Goal: Task Accomplishment & Management: Complete application form

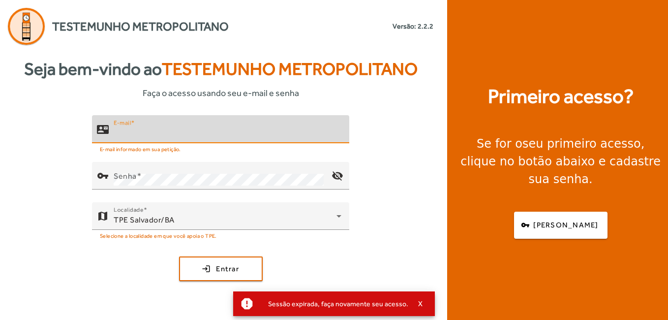
click at [213, 130] on input "E-mail" at bounding box center [228, 133] width 228 height 12
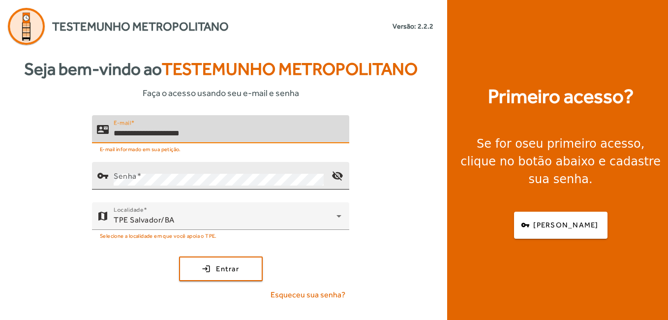
type input "**********"
click at [217, 169] on div "Senha" at bounding box center [219, 176] width 210 height 28
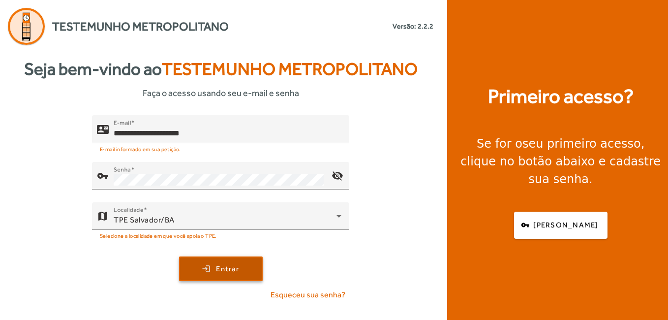
click at [250, 271] on span "submit" at bounding box center [221, 269] width 82 height 24
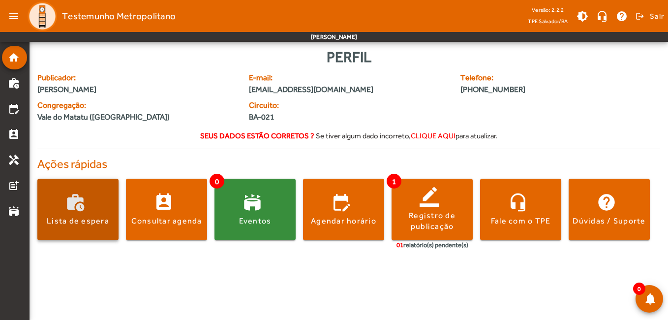
click at [79, 218] on div "Lista de espera" at bounding box center [78, 221] width 62 height 11
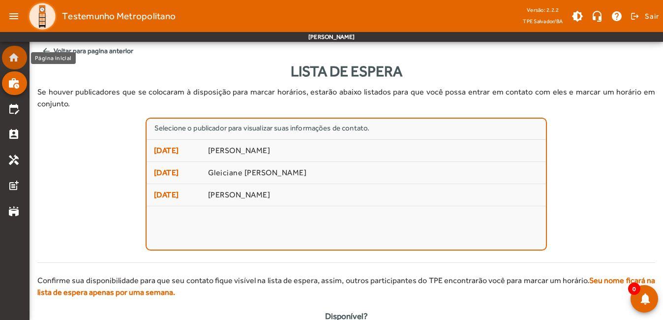
click at [14, 59] on mat-icon "home" at bounding box center [14, 58] width 12 height 12
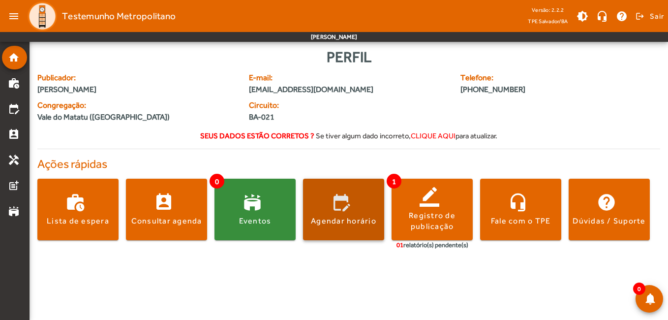
click at [343, 215] on span at bounding box center [343, 210] width 81 height 24
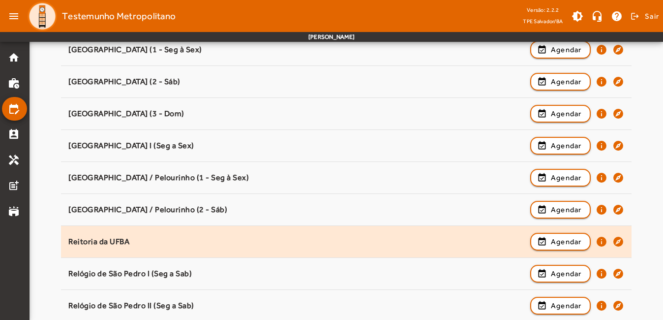
scroll to position [933, 0]
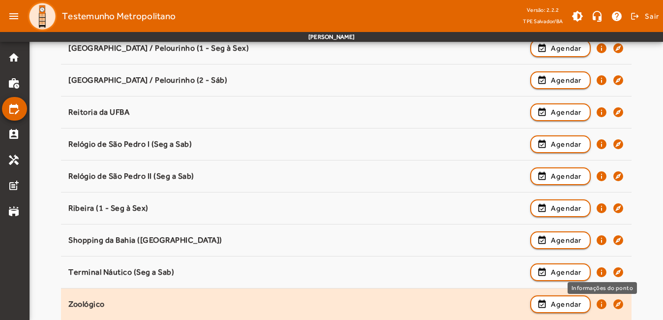
click at [598, 305] on mat-icon "info" at bounding box center [602, 304] width 12 height 12
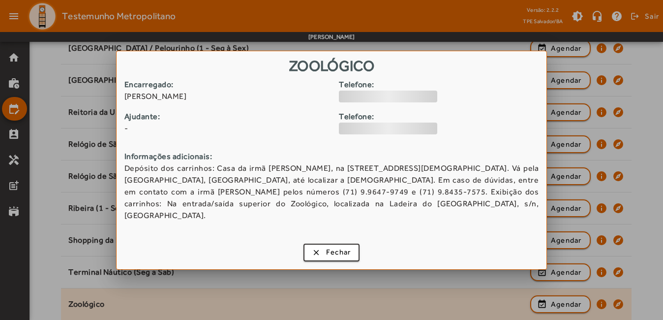
scroll to position [0, 0]
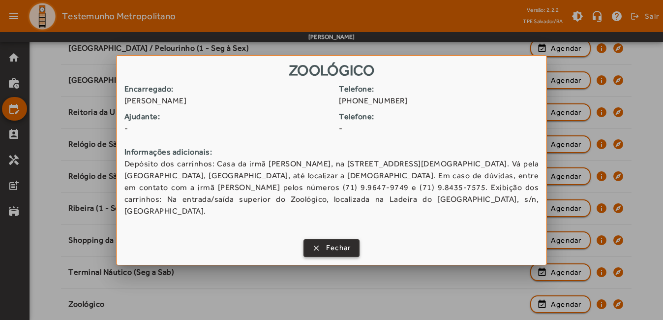
click at [334, 242] on span "Fechar" at bounding box center [338, 247] width 25 height 11
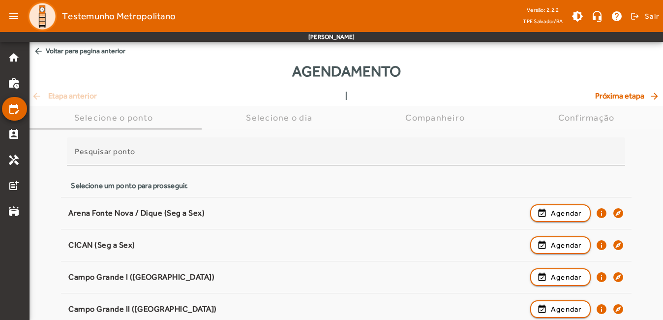
scroll to position [933, 0]
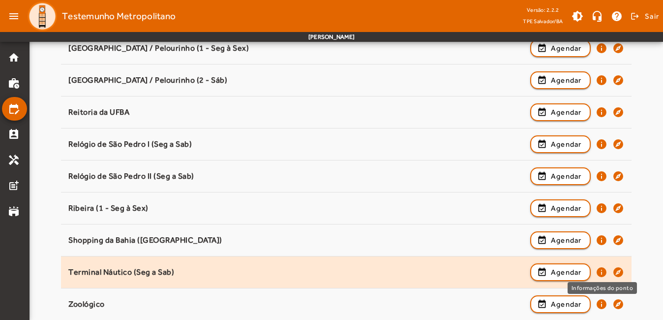
click at [604, 274] on mat-icon "info" at bounding box center [602, 272] width 12 height 12
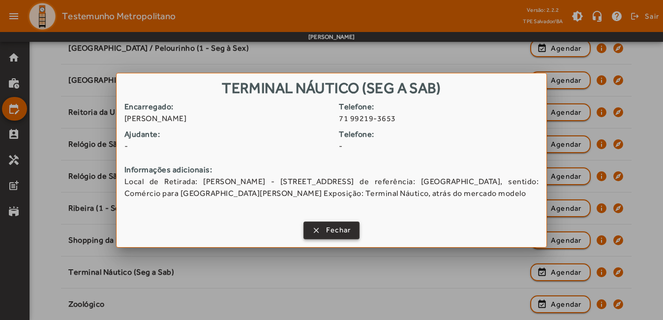
click at [343, 232] on span "Fechar" at bounding box center [338, 229] width 25 height 11
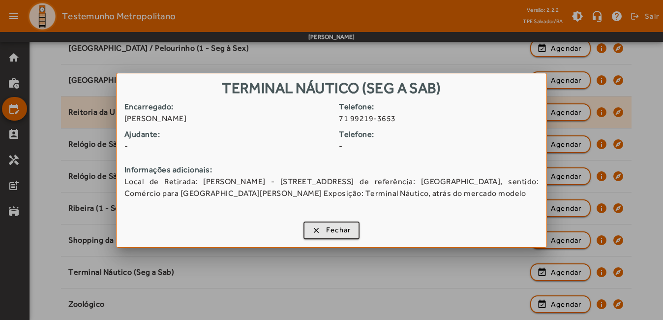
scroll to position [933, 0]
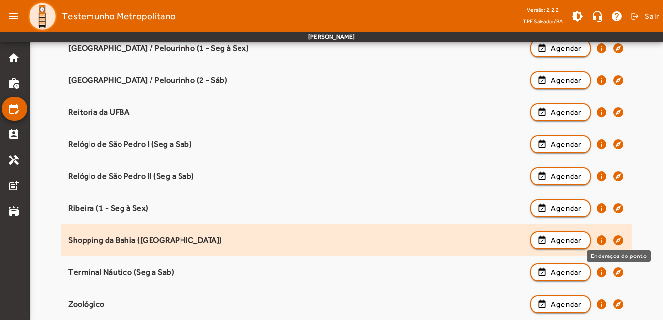
click at [619, 236] on mat-icon "explore" at bounding box center [619, 240] width 12 height 12
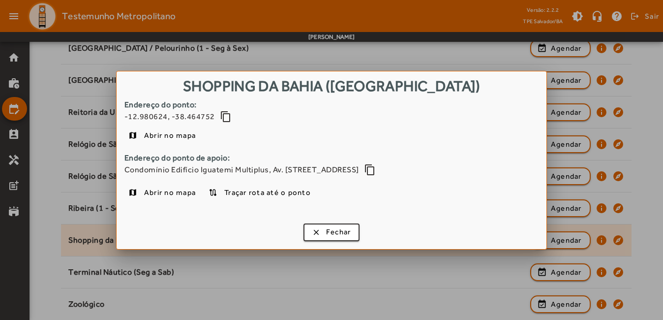
scroll to position [0, 0]
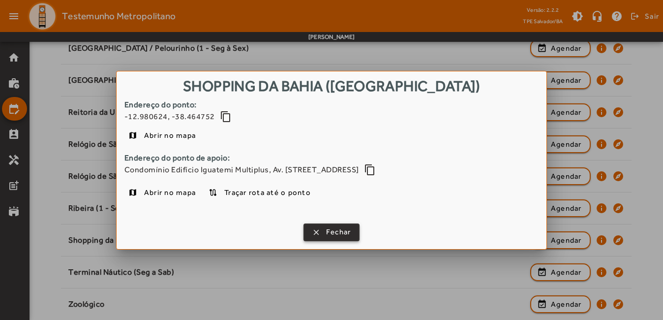
click at [336, 238] on span "Fechar" at bounding box center [338, 231] width 25 height 11
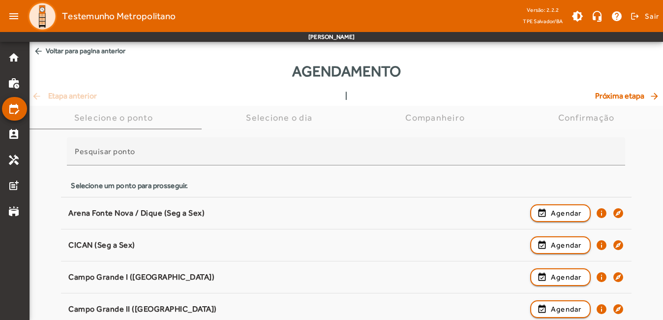
scroll to position [933, 0]
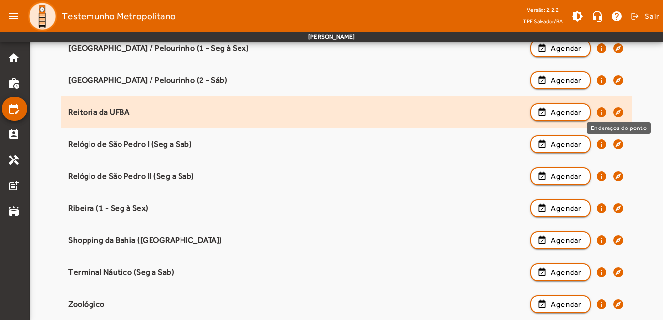
click at [620, 110] on mat-icon "explore" at bounding box center [619, 112] width 12 height 12
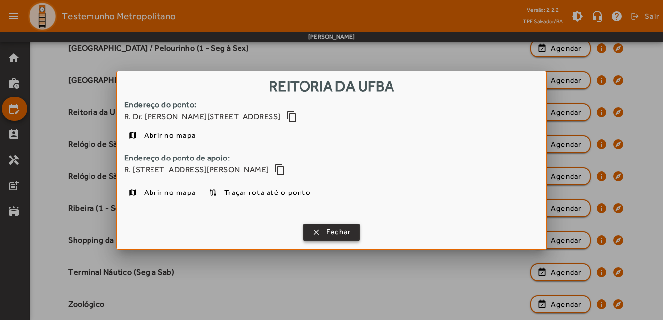
click at [349, 229] on span "Fechar" at bounding box center [338, 231] width 25 height 11
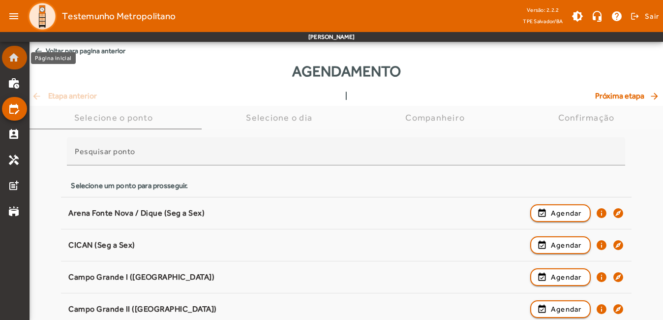
click at [23, 62] on link "home" at bounding box center [17, 58] width 19 height 12
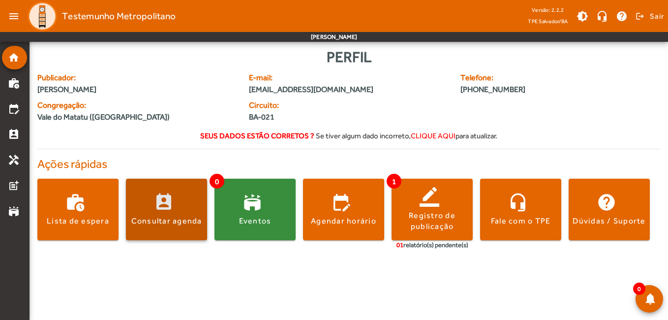
click at [185, 206] on span at bounding box center [166, 210] width 81 height 24
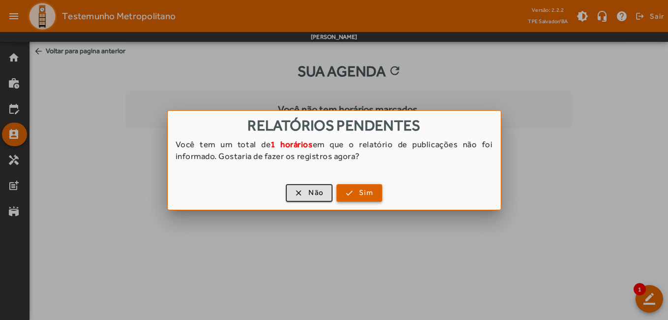
click at [363, 196] on span "Sim" at bounding box center [366, 192] width 14 height 11
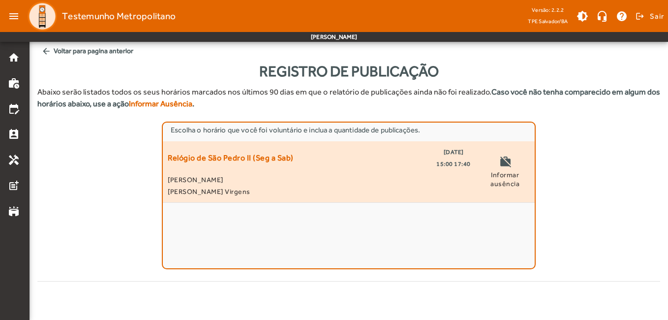
click at [269, 171] on div "Relógio de São Pedro II (Seg a Sab) [DATE] 15:00 17:40 [PERSON_NAME] [PERSON_NA…" at bounding box center [319, 171] width 303 height 51
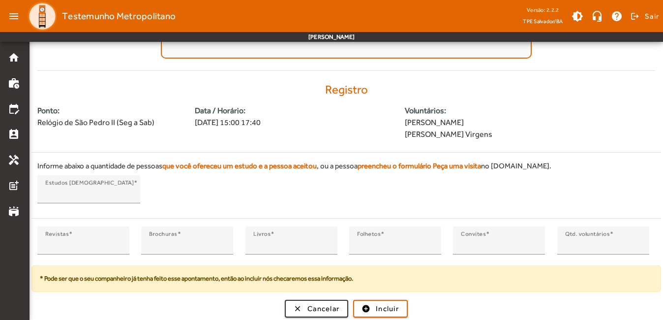
scroll to position [211, 0]
click at [394, 303] on span "Incluir" at bounding box center [387, 308] width 23 height 11
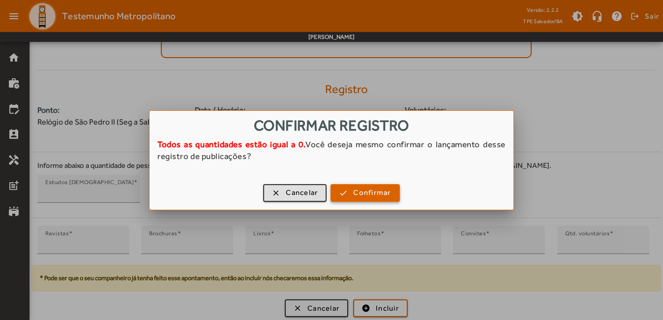
click at [364, 194] on span "Confirmar" at bounding box center [371, 192] width 37 height 11
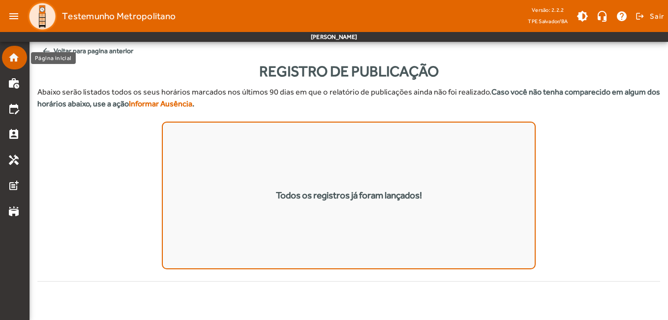
click at [12, 56] on mat-icon "home" at bounding box center [14, 58] width 12 height 12
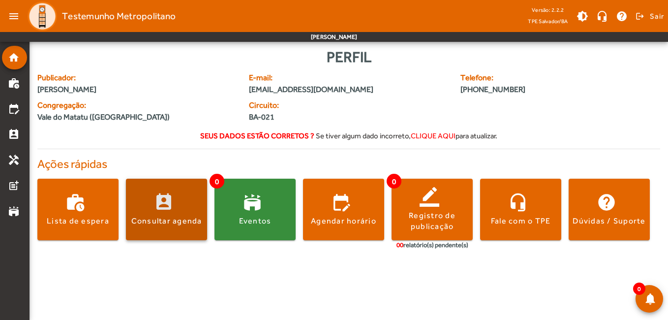
click at [178, 213] on span at bounding box center [166, 210] width 81 height 24
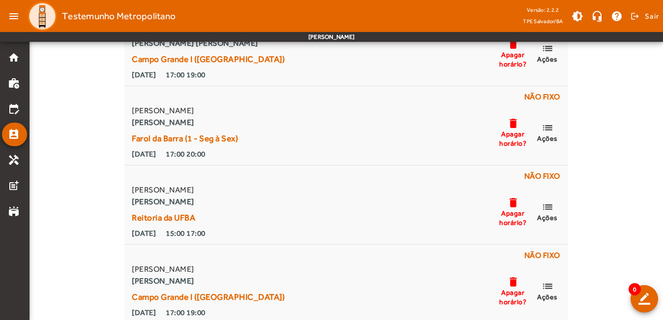
scroll to position [208, 0]
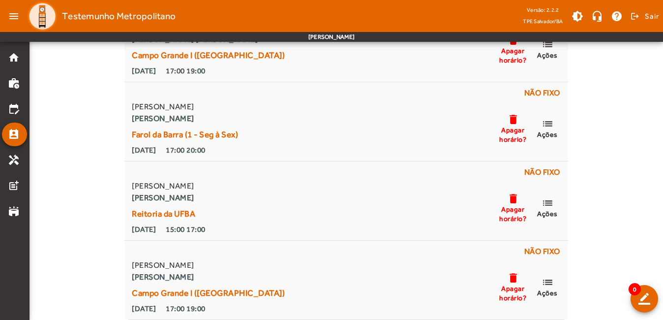
click at [90, 145] on div "Clique no botão de 'Ações adicionais' para realizar ações adicionais no seu hor…" at bounding box center [347, 97] width 634 height 446
